Goal: Task Accomplishment & Management: Manage account settings

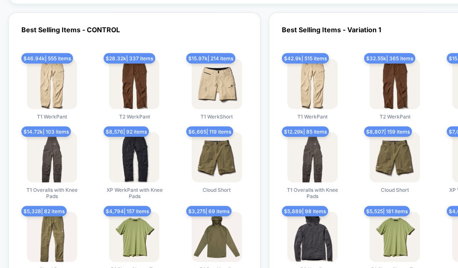
scroll to position [1606, 0]
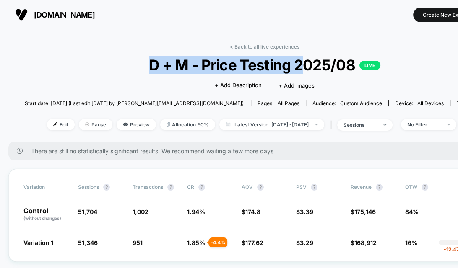
drag, startPoint x: 152, startPoint y: 61, endPoint x: 306, endPoint y: 70, distance: 154.9
click at [306, 70] on span "D + M - Price Testing 2025/08 LIVE" at bounding box center [265, 65] width 432 height 18
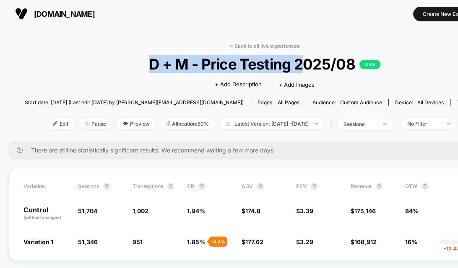
scroll to position [1, 0]
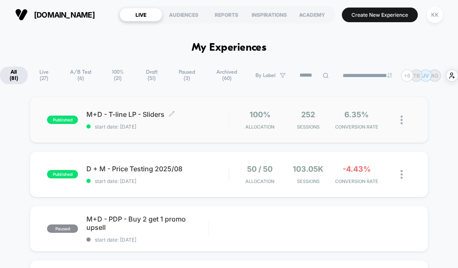
click at [223, 127] on span "start date: [DATE]" at bounding box center [157, 127] width 142 height 6
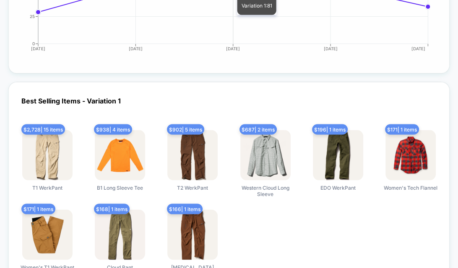
scroll to position [1178, 0]
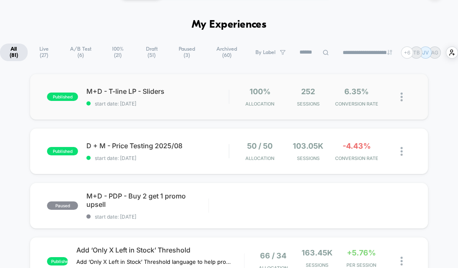
scroll to position [25, 0]
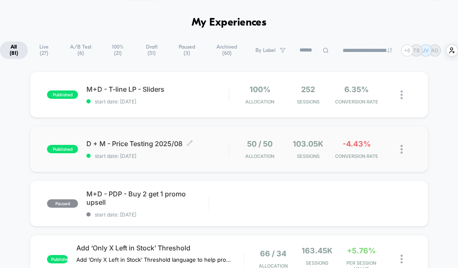
click at [202, 147] on span "D + M - Price Testing 2025/08 Click to edit experience details" at bounding box center [157, 144] width 142 height 8
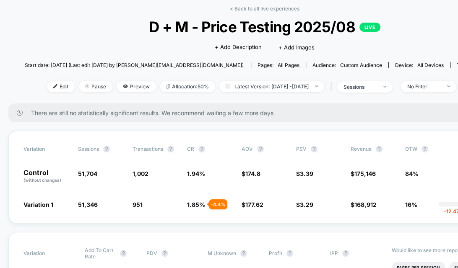
scroll to position [39, 0]
click at [212, 209] on div "Variation Sessions ? Transactions ? CR ? AOV ? PSV ? Revenue ? OTW ? CI ? Contr…" at bounding box center [264, 176] width 512 height 93
click at [374, 84] on div "sessions" at bounding box center [360, 86] width 34 height 6
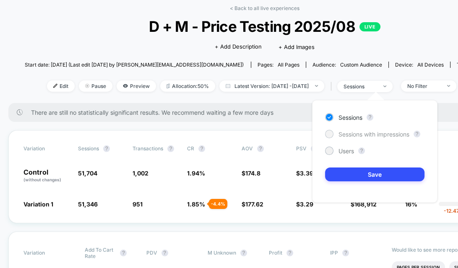
click at [368, 135] on span "Sessions with impressions" at bounding box center [373, 134] width 71 height 7
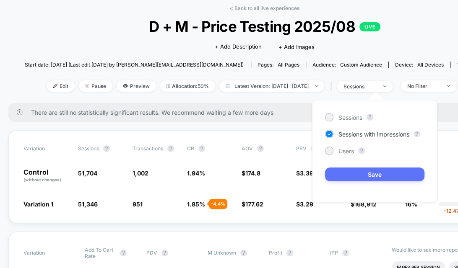
click at [375, 176] on button "Save" at bounding box center [374, 175] width 99 height 14
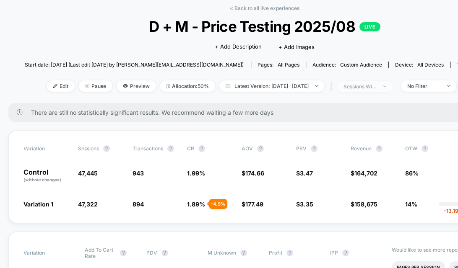
click at [376, 90] on span "sessions with impression" at bounding box center [364, 86] width 55 height 11
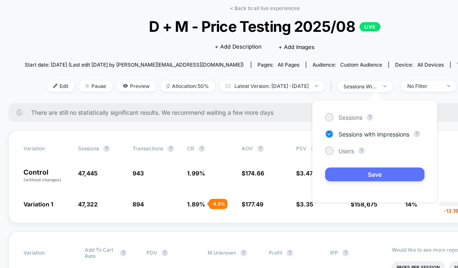
click at [358, 179] on button "Save" at bounding box center [374, 175] width 99 height 14
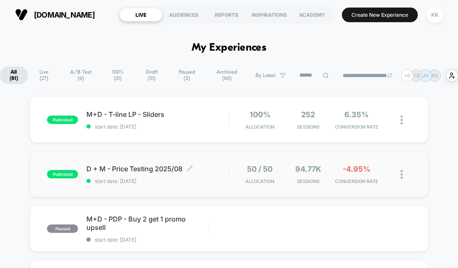
click at [212, 179] on span "start date: [DATE]" at bounding box center [157, 181] width 142 height 6
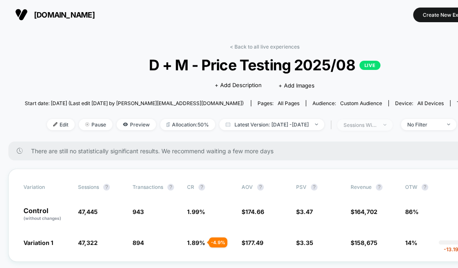
click at [370, 124] on div "sessions with impression" at bounding box center [360, 125] width 34 height 6
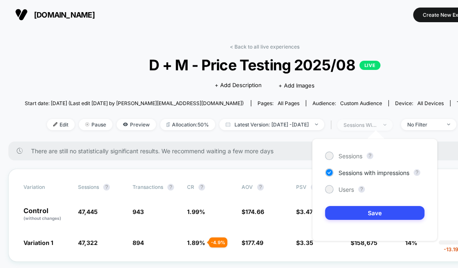
click at [370, 124] on div "sessions with impression" at bounding box center [360, 125] width 34 height 6
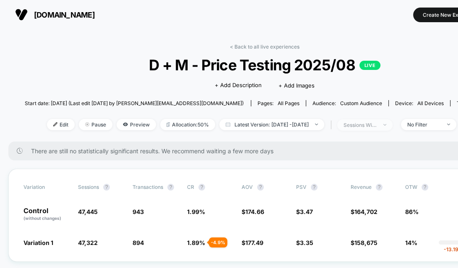
click at [370, 124] on div "sessions with impression" at bounding box center [360, 125] width 34 height 6
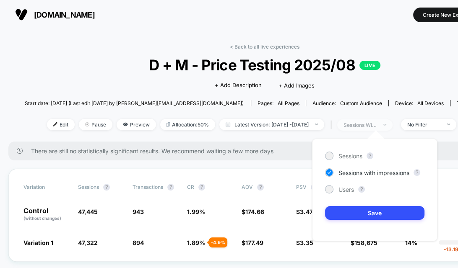
click at [372, 129] on span "sessions with impression" at bounding box center [364, 124] width 55 height 11
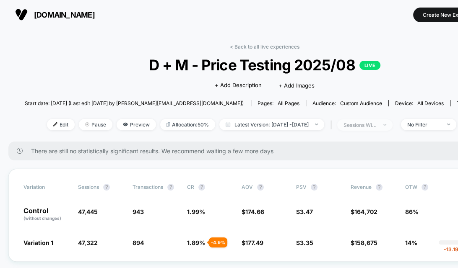
click at [367, 124] on div "sessions with impression" at bounding box center [360, 125] width 34 height 6
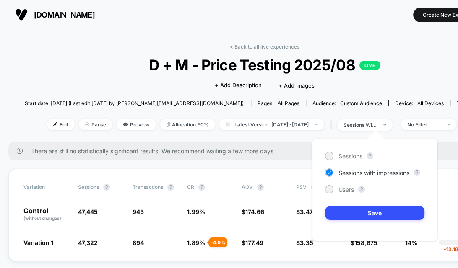
click at [352, 150] on div "Sessions ? Sessions with impressions ? Users ? Save" at bounding box center [374, 190] width 125 height 103
click at [349, 154] on span "Sessions" at bounding box center [350, 156] width 24 height 7
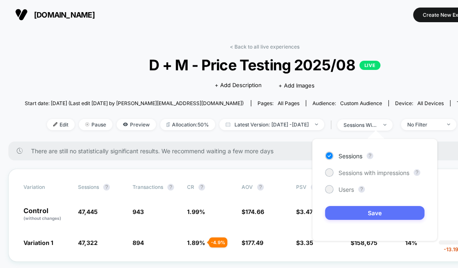
click at [362, 209] on button "Save" at bounding box center [374, 213] width 99 height 14
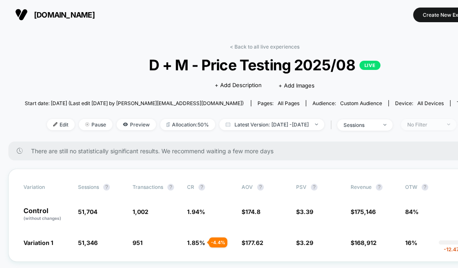
click at [432, 123] on div "No Filter" at bounding box center [424, 125] width 34 height 6
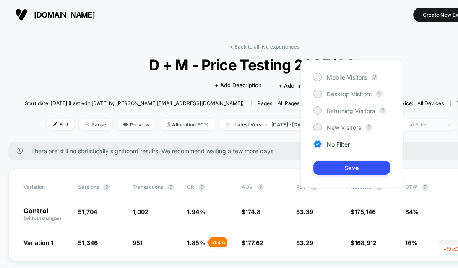
click at [432, 123] on div "No Filter" at bounding box center [424, 125] width 34 height 6
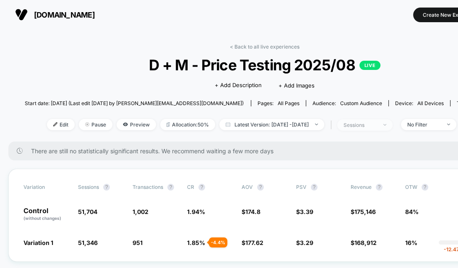
click at [377, 126] on div "sessions" at bounding box center [360, 125] width 34 height 6
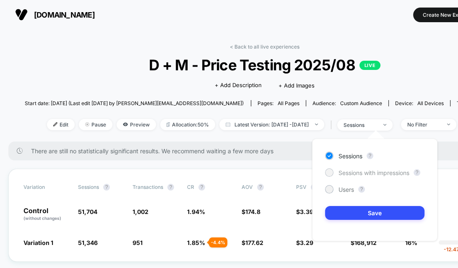
click at [366, 172] on span "Sessions with impressions" at bounding box center [373, 172] width 71 height 7
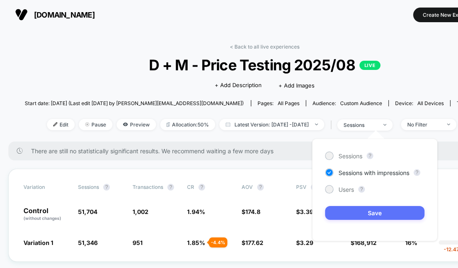
click at [380, 214] on button "Save" at bounding box center [374, 213] width 99 height 14
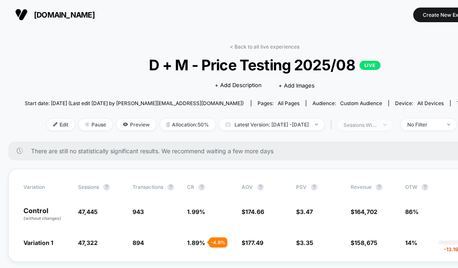
click at [377, 124] on div "sessions with impression" at bounding box center [360, 125] width 34 height 6
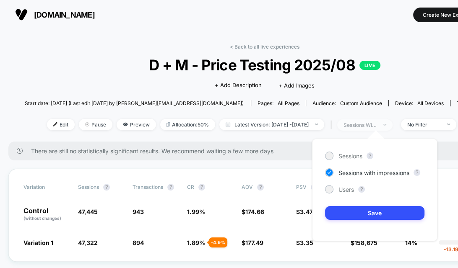
click at [377, 124] on div "sessions with impression" at bounding box center [360, 125] width 34 height 6
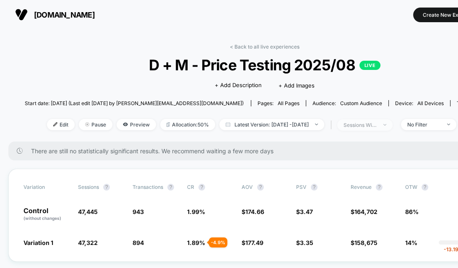
click at [377, 124] on div "sessions with impression" at bounding box center [360, 125] width 34 height 6
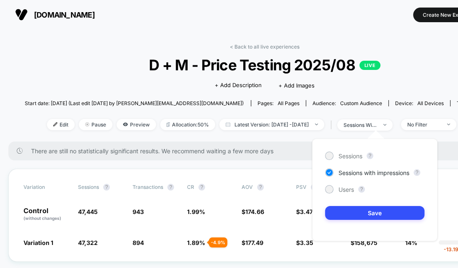
click at [89, 49] on div "< Back to all live experiences D + M - Price Testing 2025/08 LIVE Click to edit…" at bounding box center [265, 93] width 480 height 98
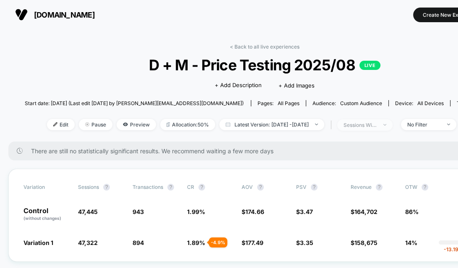
click at [379, 119] on span "sessions with impression" at bounding box center [364, 124] width 55 height 11
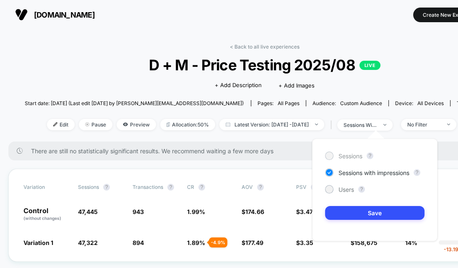
click at [352, 158] on span "Sessions" at bounding box center [350, 156] width 24 height 7
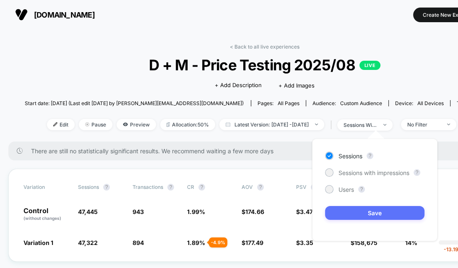
click at [381, 210] on button "Save" at bounding box center [374, 213] width 99 height 14
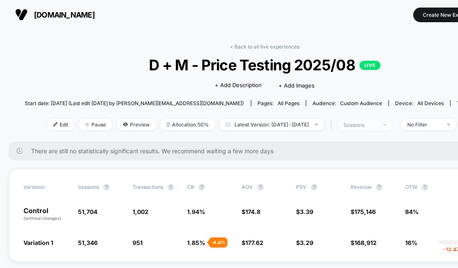
click at [377, 125] on div "sessions" at bounding box center [360, 125] width 34 height 6
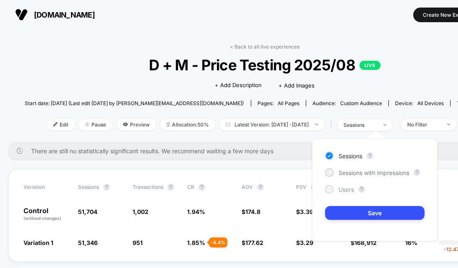
click at [347, 191] on span "Users" at bounding box center [346, 189] width 16 height 7
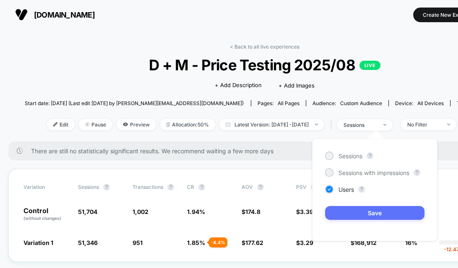
click at [359, 212] on button "Save" at bounding box center [374, 213] width 99 height 14
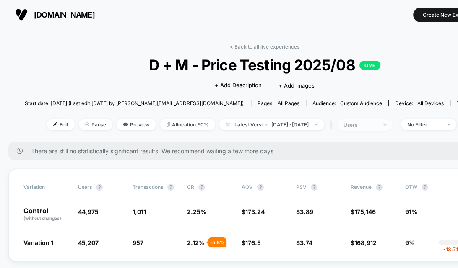
click at [377, 123] on div "users" at bounding box center [360, 125] width 34 height 6
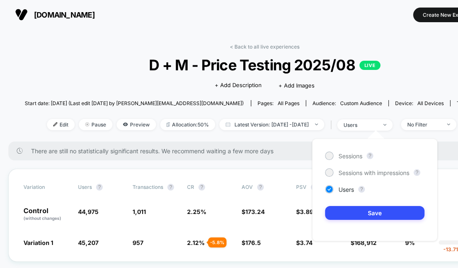
click at [282, 142] on div "There are still no statistically significant results. We recommend waiting a fe…" at bounding box center [264, 151] width 512 height 19
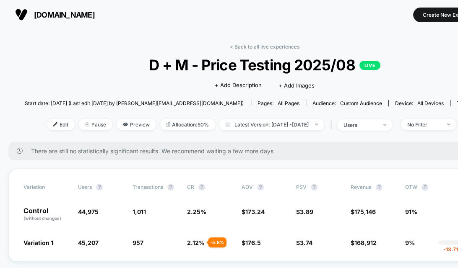
drag, startPoint x: 290, startPoint y: 132, endPoint x: 423, endPoint y: 133, distance: 133.3
drag, startPoint x: 161, startPoint y: 261, endPoint x: 224, endPoint y: 251, distance: 64.2
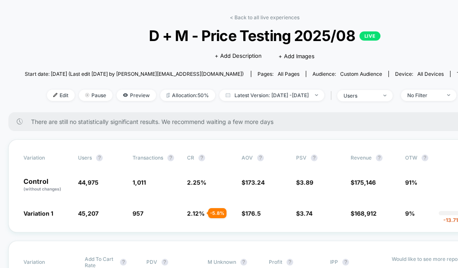
scroll to position [30, 0]
click at [392, 99] on span "users" at bounding box center [364, 95] width 55 height 11
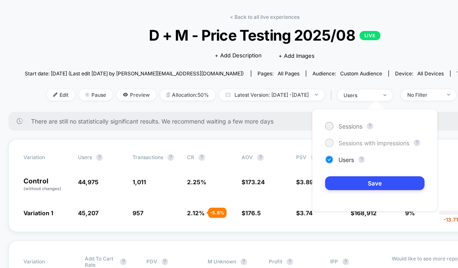
click at [372, 145] on span "Sessions with impressions" at bounding box center [373, 143] width 71 height 7
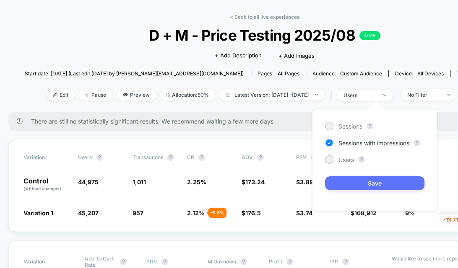
click at [373, 182] on button "Save" at bounding box center [374, 183] width 99 height 14
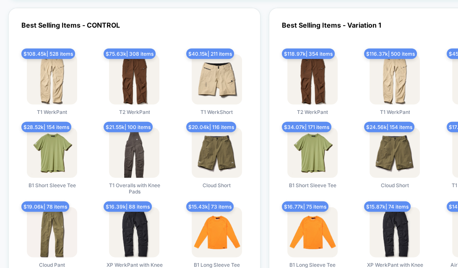
scroll to position [1611, 0]
